Goal: Find specific page/section: Find specific page/section

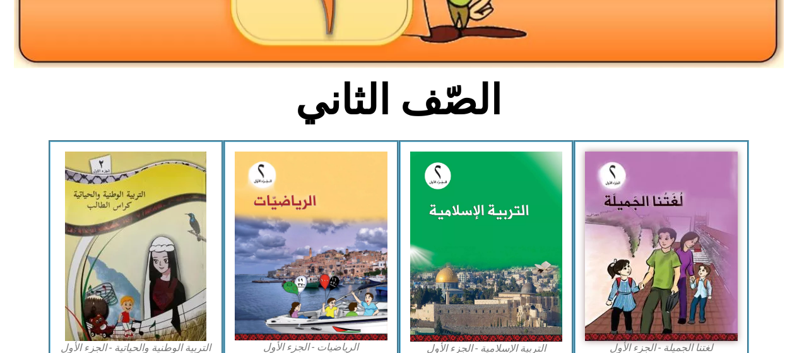
scroll to position [315, 0]
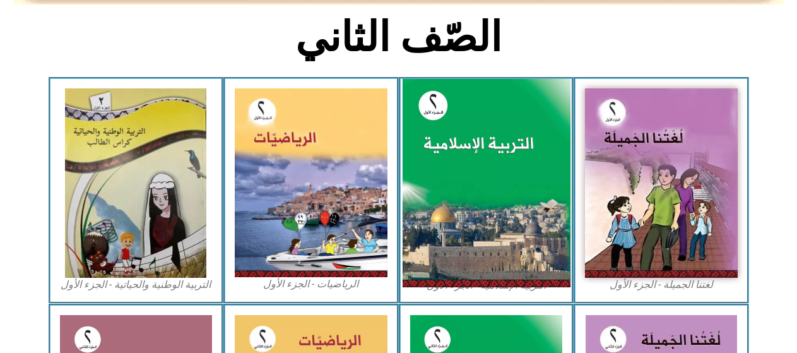
click at [472, 163] on img at bounding box center [486, 183] width 168 height 209
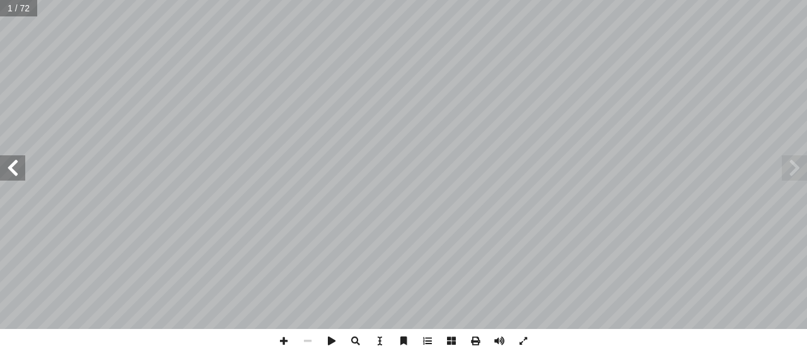
click at [12, 165] on span at bounding box center [12, 167] width 25 height 25
click at [11, 165] on span at bounding box center [12, 167] width 25 height 25
click at [11, 166] on span at bounding box center [12, 167] width 25 height 25
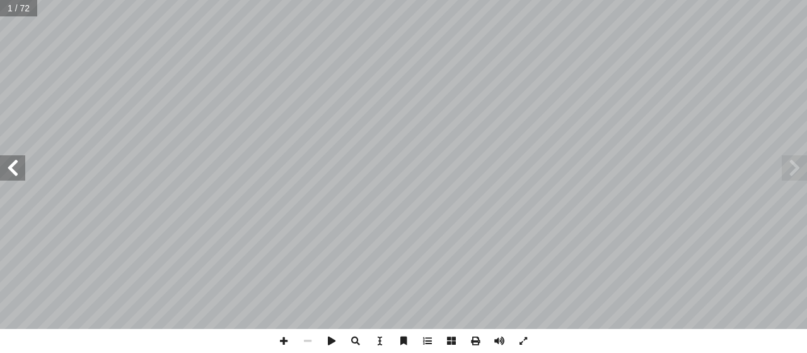
click at [11, 166] on span at bounding box center [12, 167] width 25 height 25
click at [10, 166] on span at bounding box center [12, 167] width 25 height 25
